Goal: Information Seeking & Learning: Learn about a topic

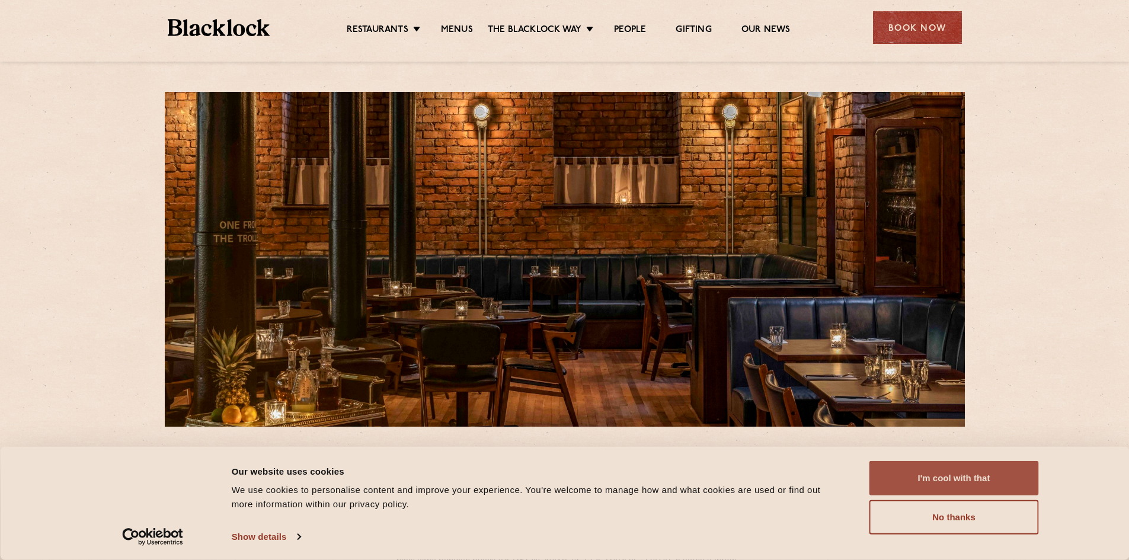
click at [947, 476] on button "I'm cool with that" at bounding box center [953, 478] width 169 height 34
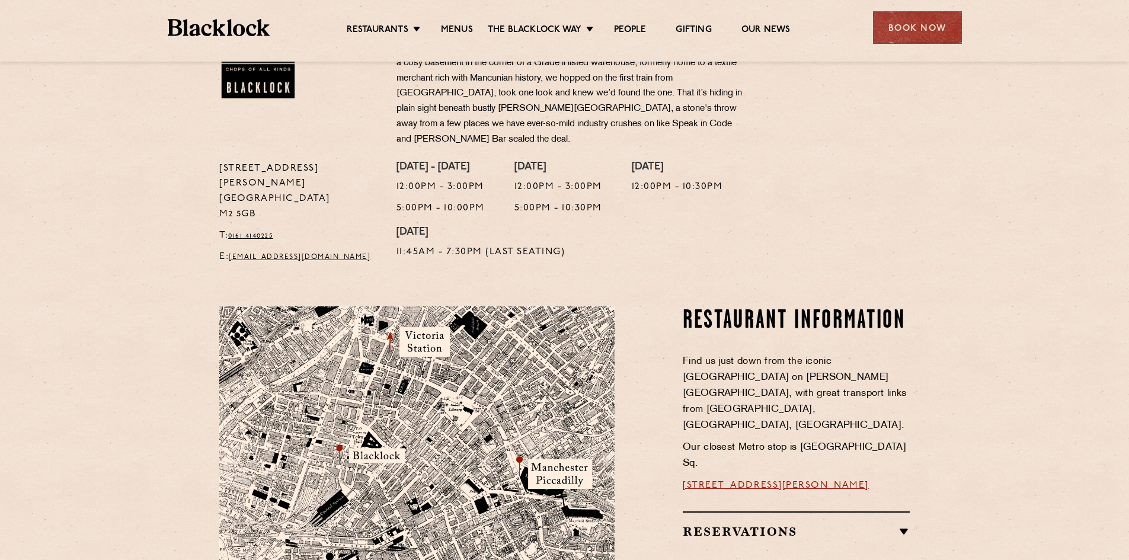
scroll to position [474, 0]
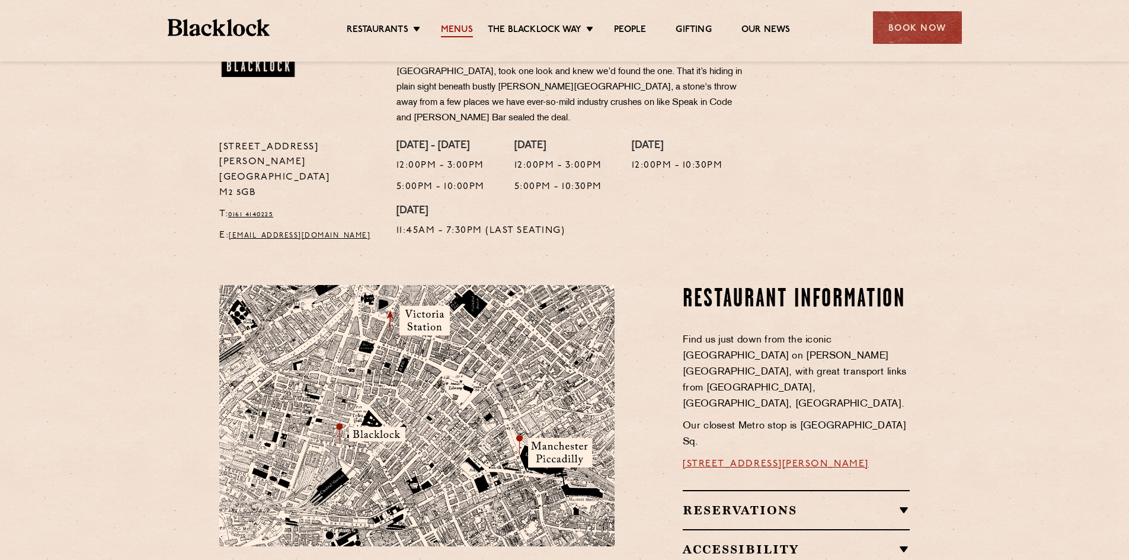
click at [463, 28] on link "Menus" at bounding box center [457, 30] width 32 height 13
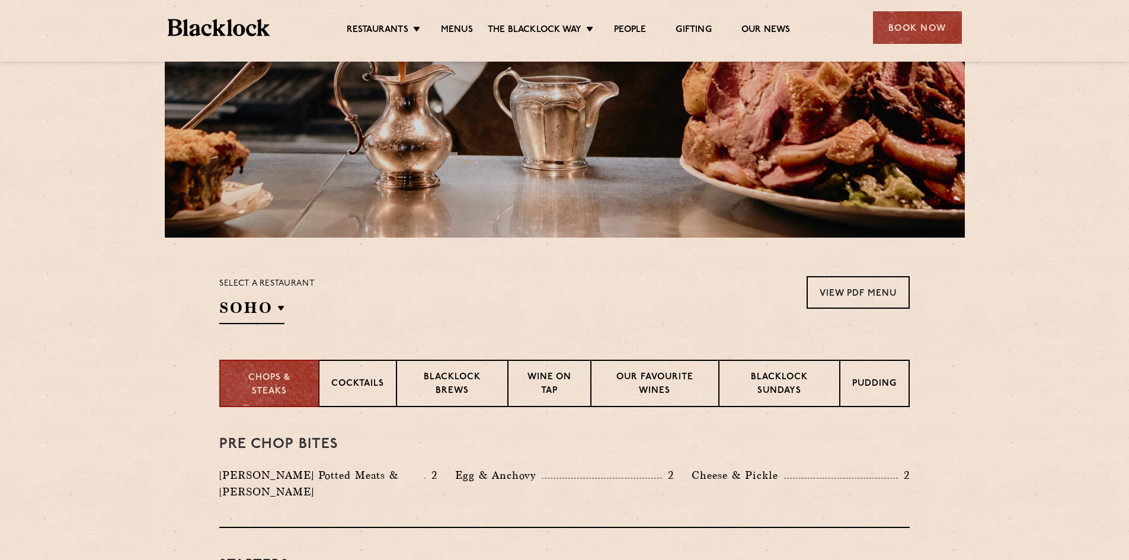
scroll to position [178, 0]
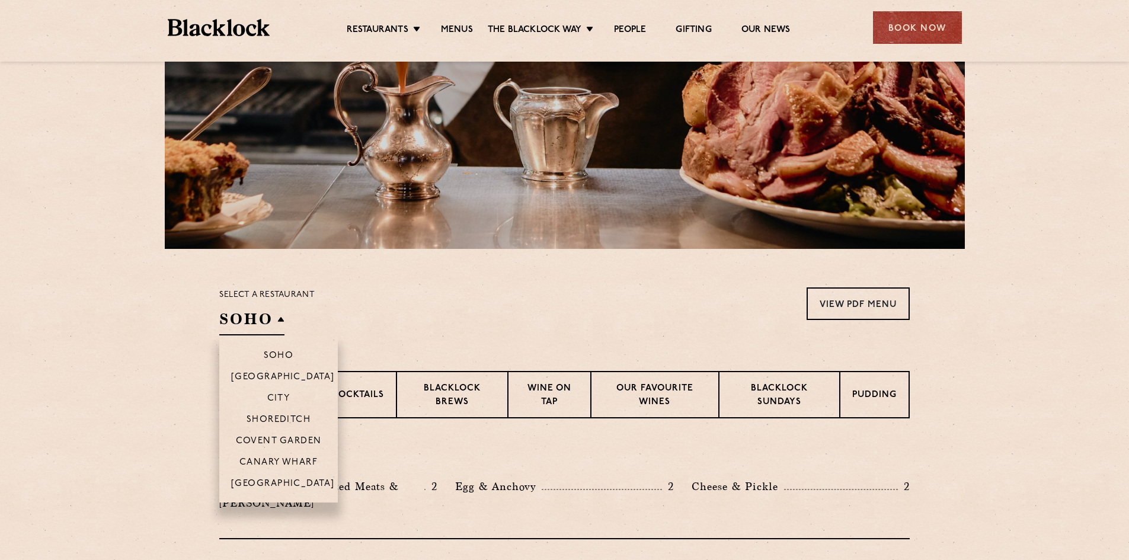
click at [276, 477] on li "[GEOGRAPHIC_DATA]" at bounding box center [278, 487] width 118 height 30
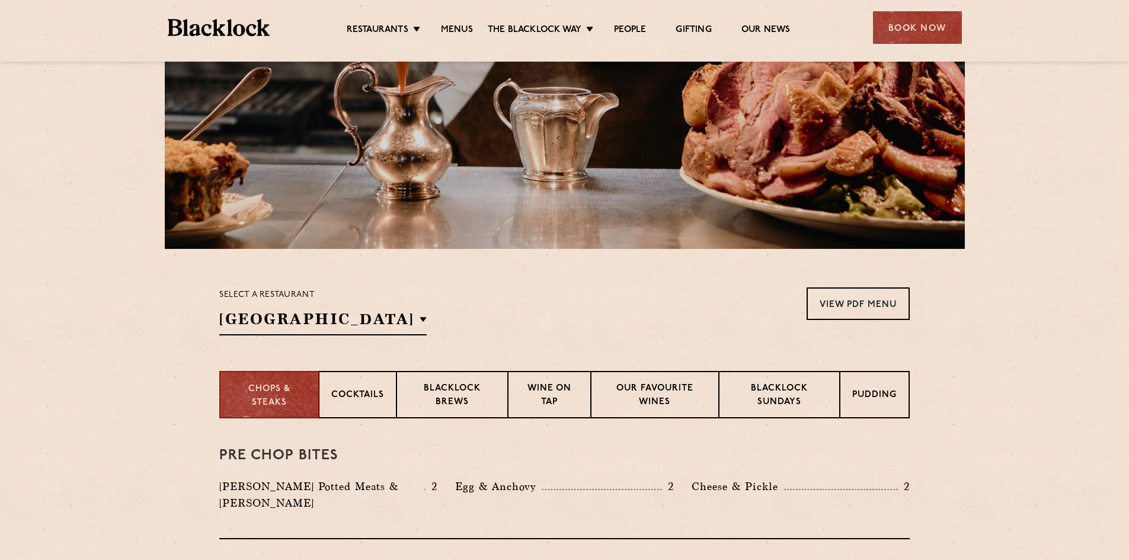
click at [433, 306] on div "Select a restaurant Manchester Soho Birmingham City Shoreditch Covent Garden Ca…" at bounding box center [564, 311] width 690 height 48
click at [843, 307] on link "View PDF Menu" at bounding box center [857, 303] width 103 height 33
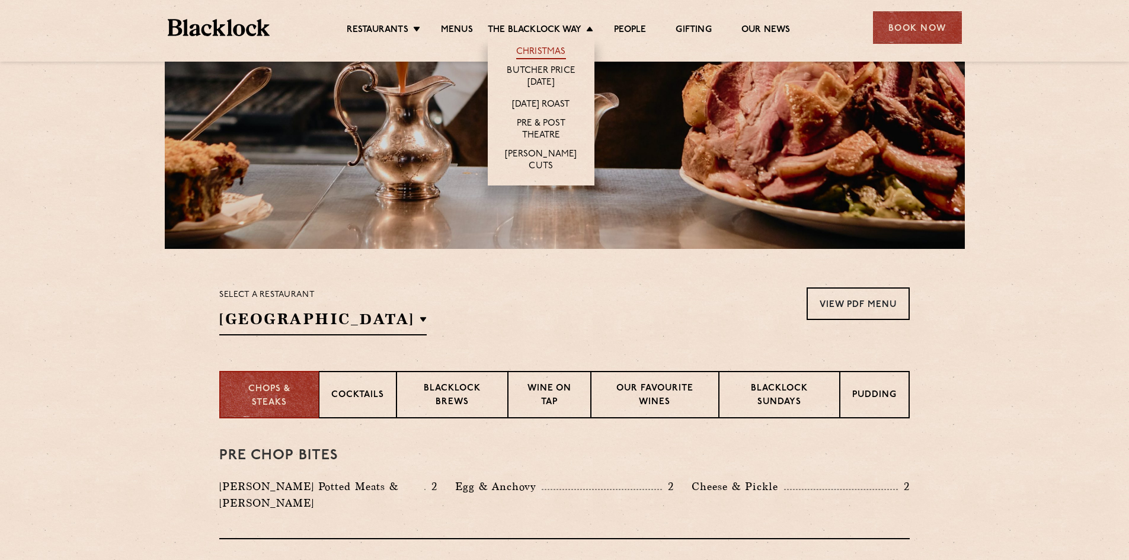
click at [554, 51] on link "Christmas" at bounding box center [541, 52] width 50 height 13
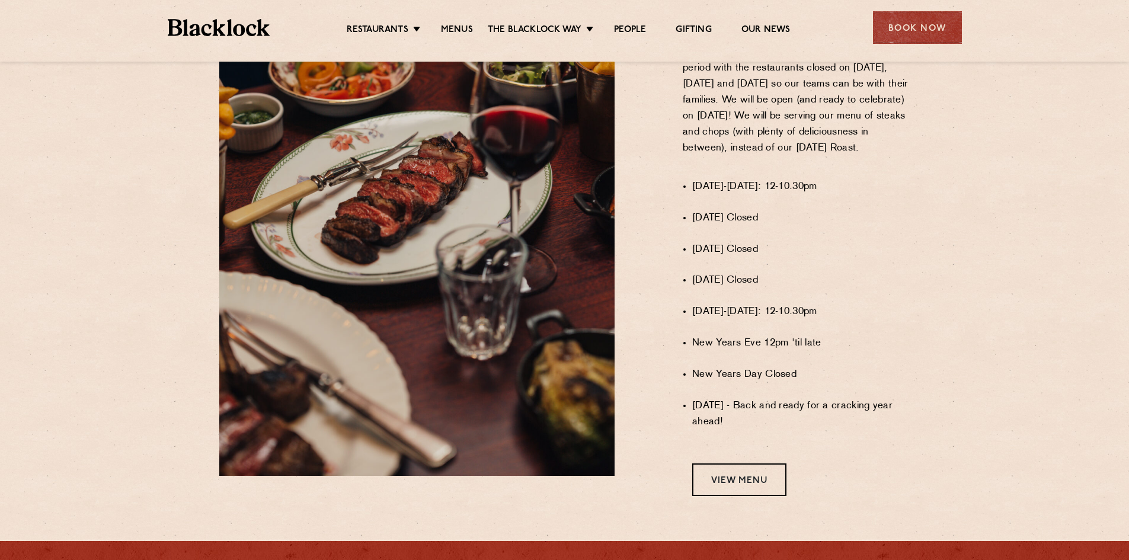
scroll to position [829, 0]
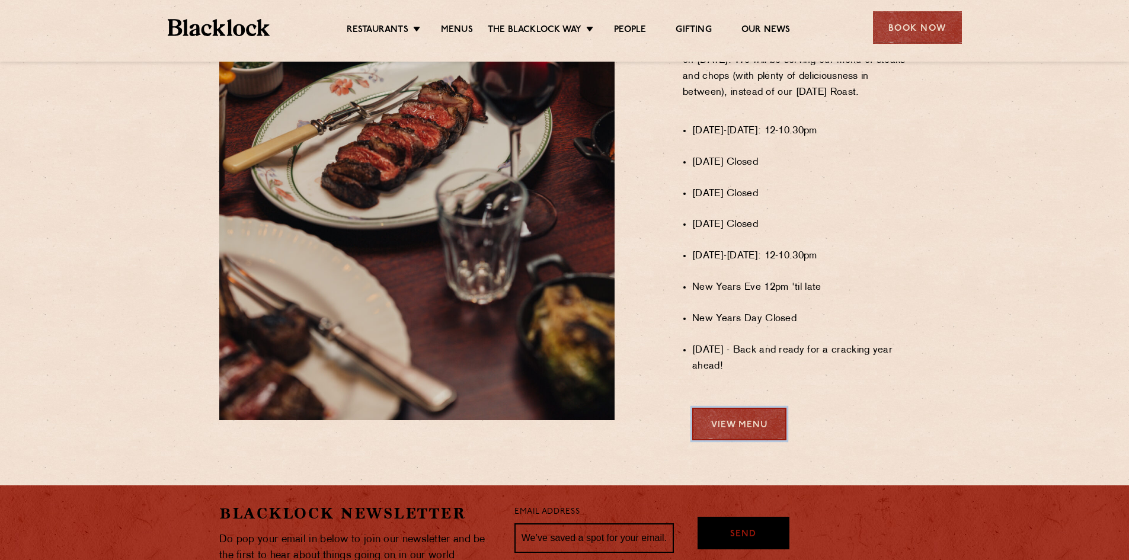
click at [742, 435] on link "View Menu" at bounding box center [739, 424] width 94 height 33
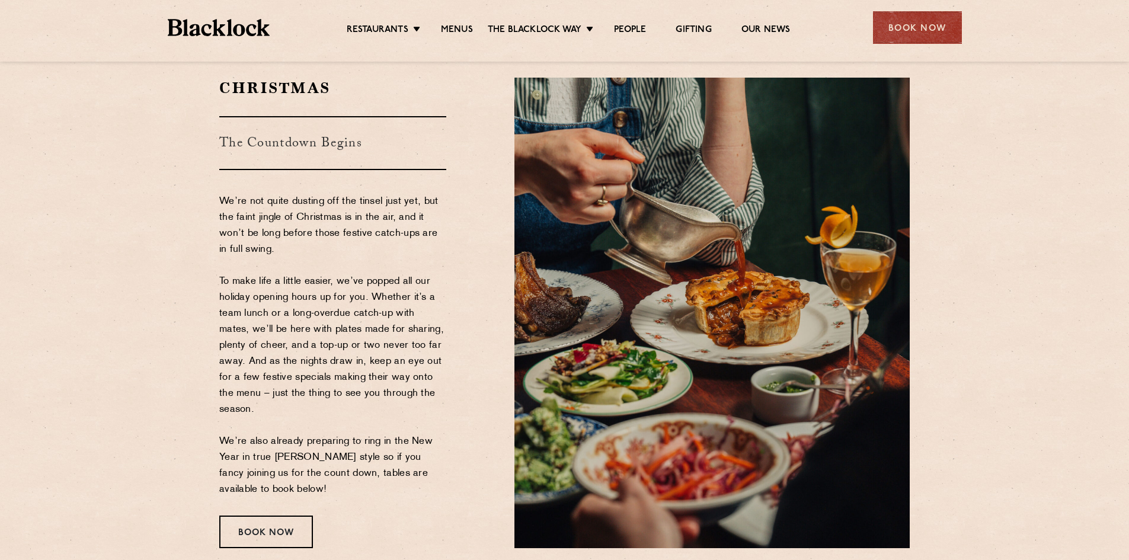
scroll to position [59, 0]
